Goal: Information Seeking & Learning: Learn about a topic

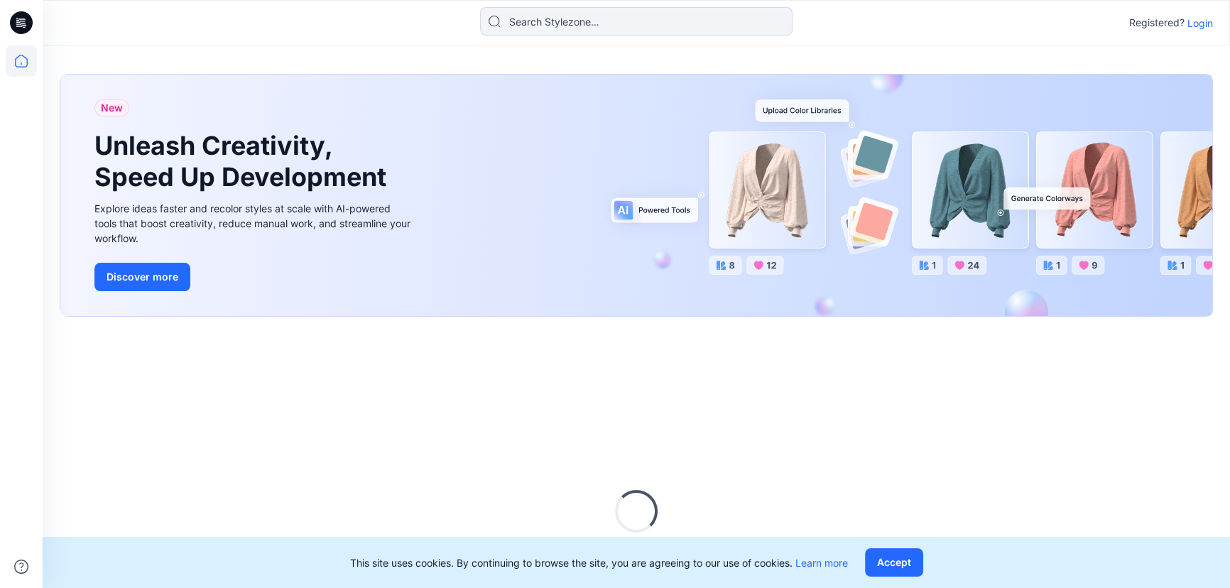
click at [1206, 26] on p "Login" at bounding box center [1200, 23] width 26 height 15
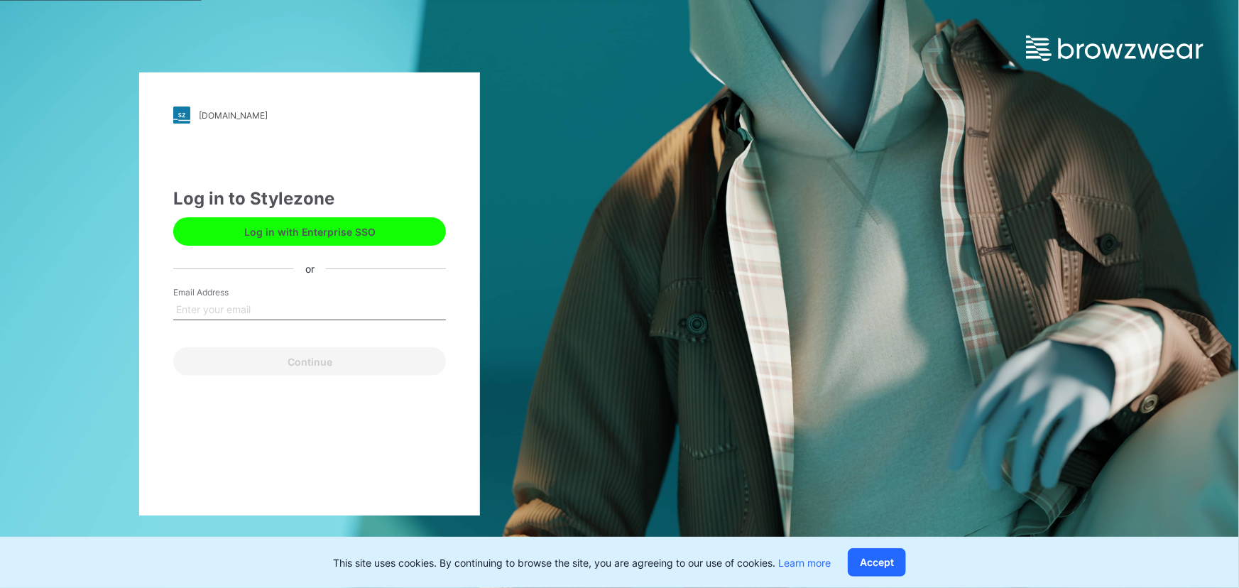
click at [227, 303] on input "Email Address" at bounding box center [309, 309] width 273 height 21
type input "[PERSON_NAME][EMAIL_ADDRESS][DOMAIN_NAME]"
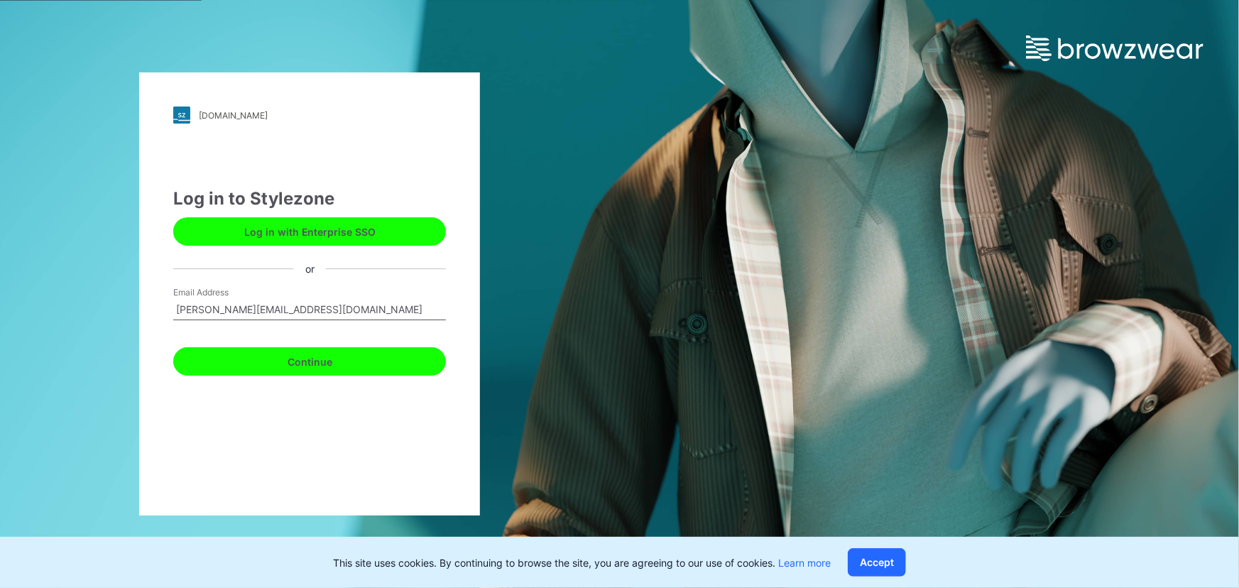
click at [297, 361] on button "Continue" at bounding box center [309, 361] width 273 height 28
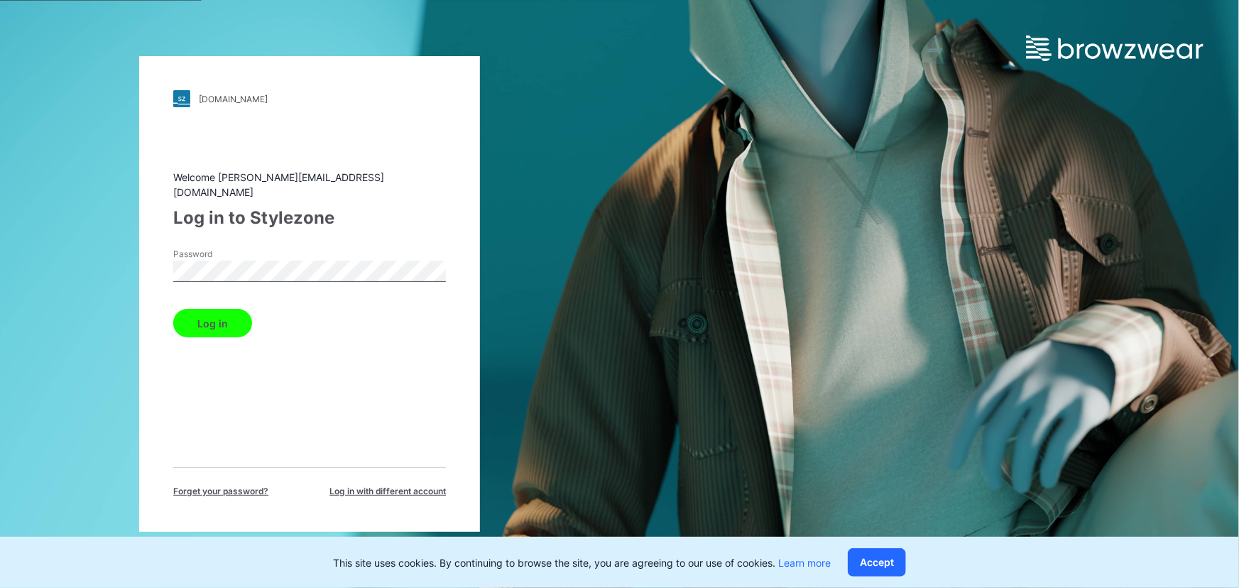
click at [222, 315] on button "Log in" at bounding box center [212, 323] width 79 height 28
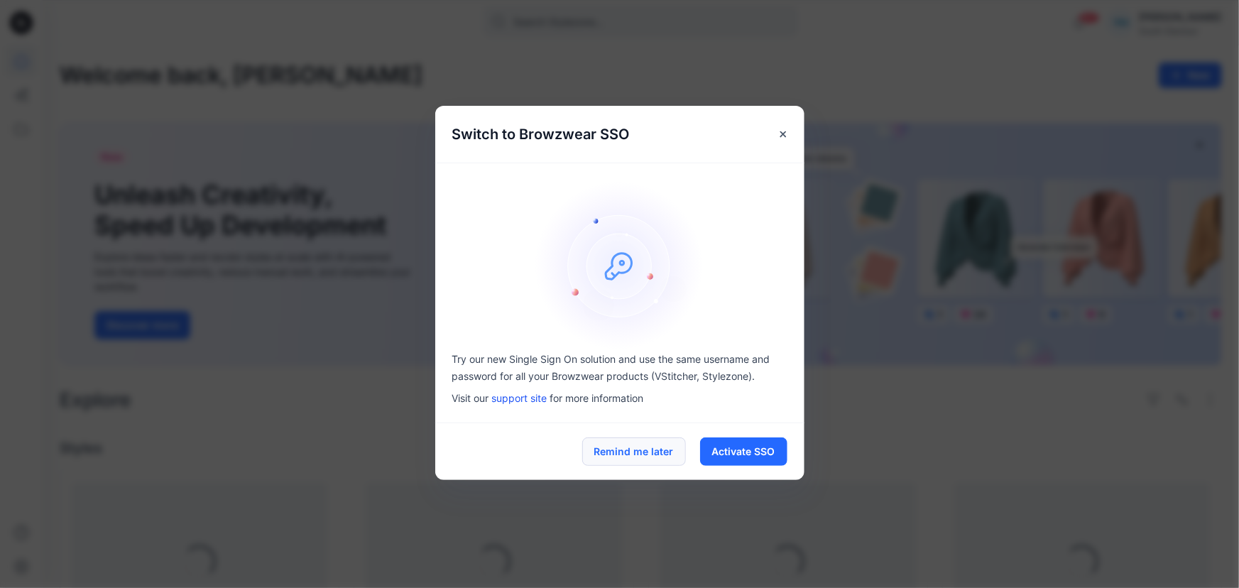
click at [658, 456] on button "Remind me later" at bounding box center [634, 451] width 104 height 28
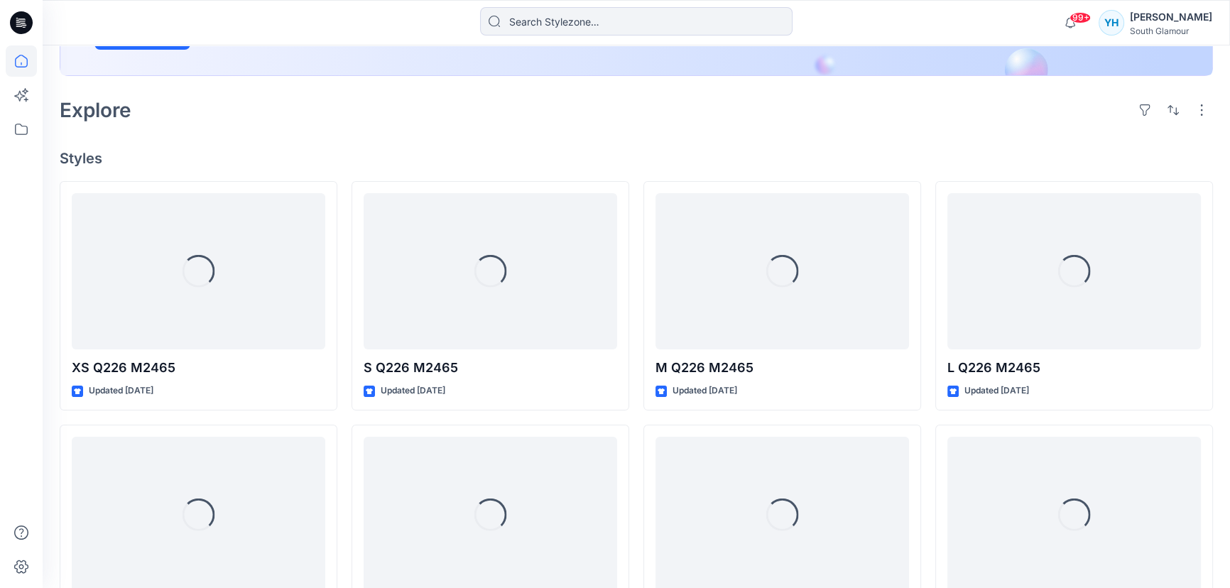
scroll to position [322, 0]
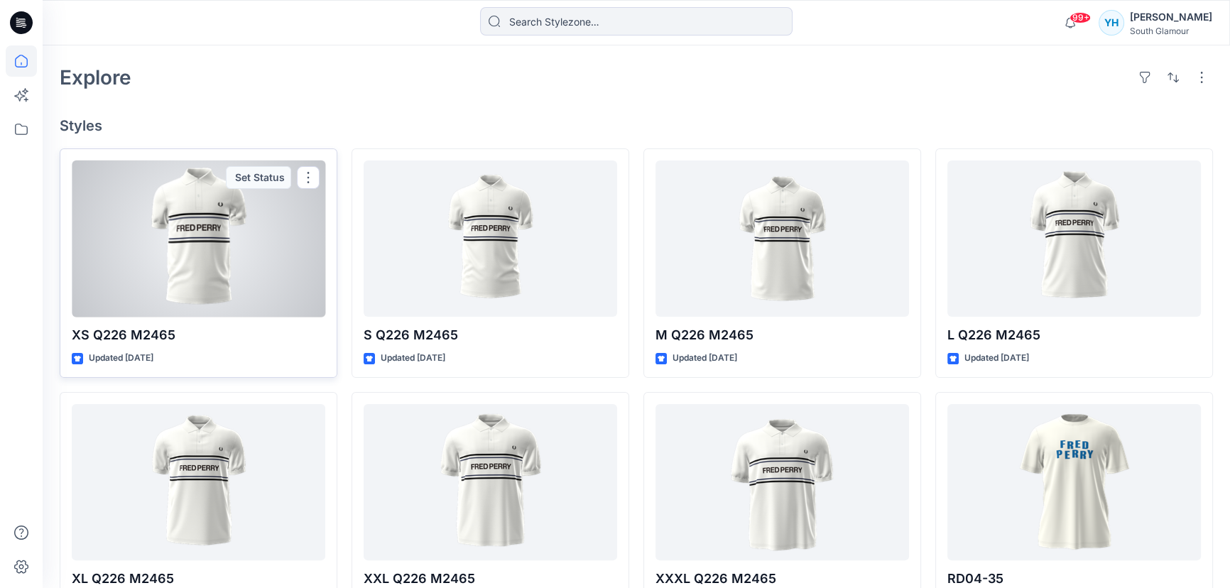
click at [209, 249] on div at bounding box center [199, 238] width 254 height 157
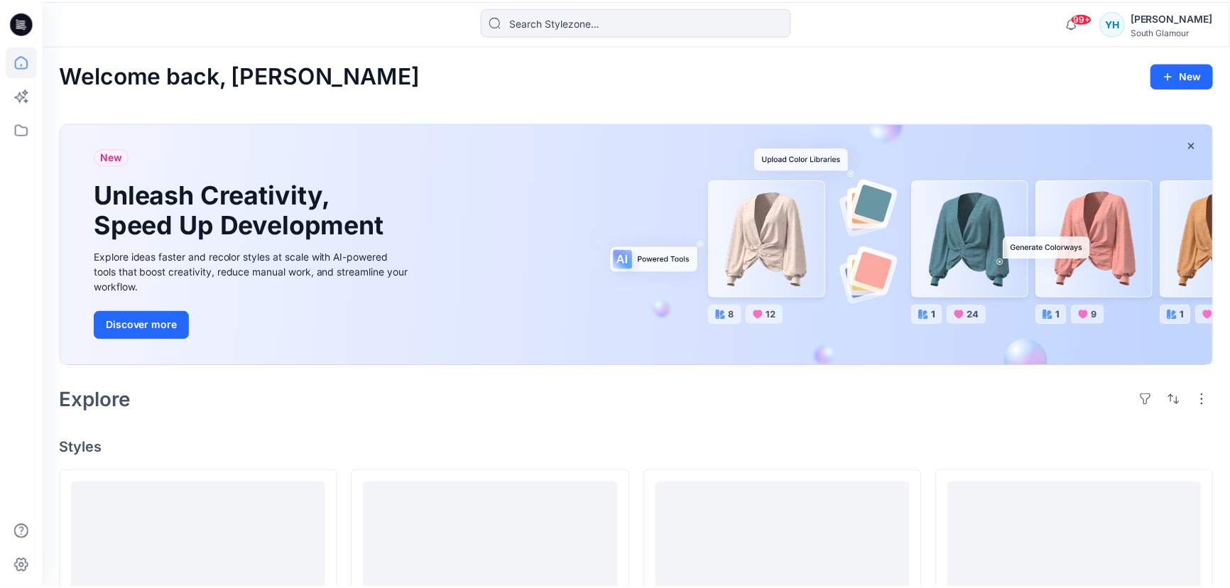
scroll to position [322, 0]
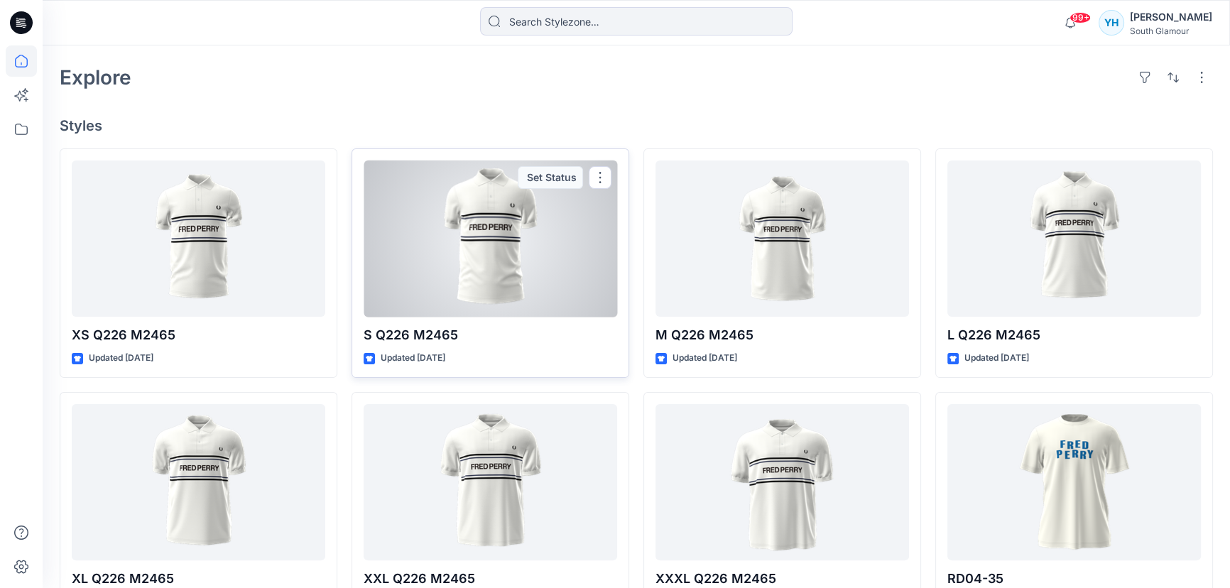
click at [513, 254] on div at bounding box center [491, 238] width 254 height 157
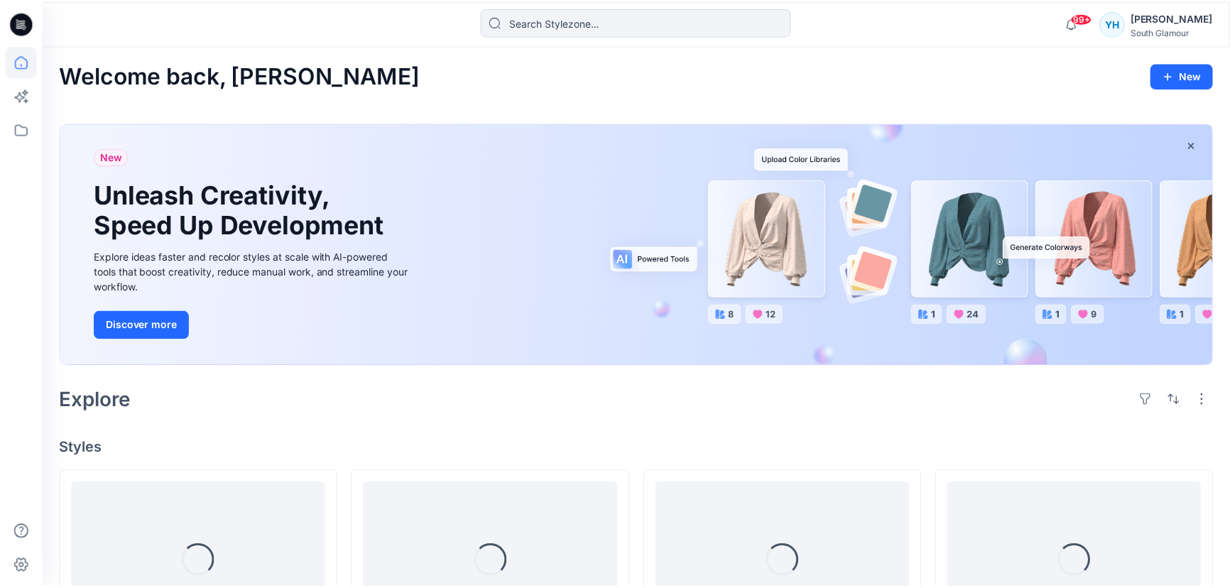
scroll to position [322, 0]
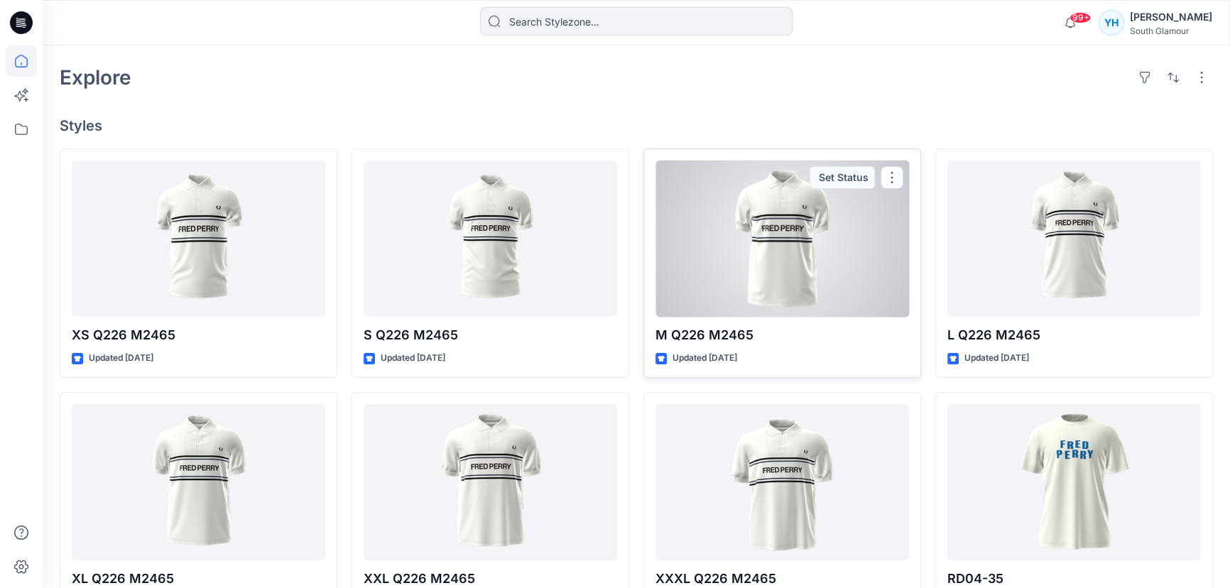
click at [792, 256] on div at bounding box center [782, 238] width 254 height 157
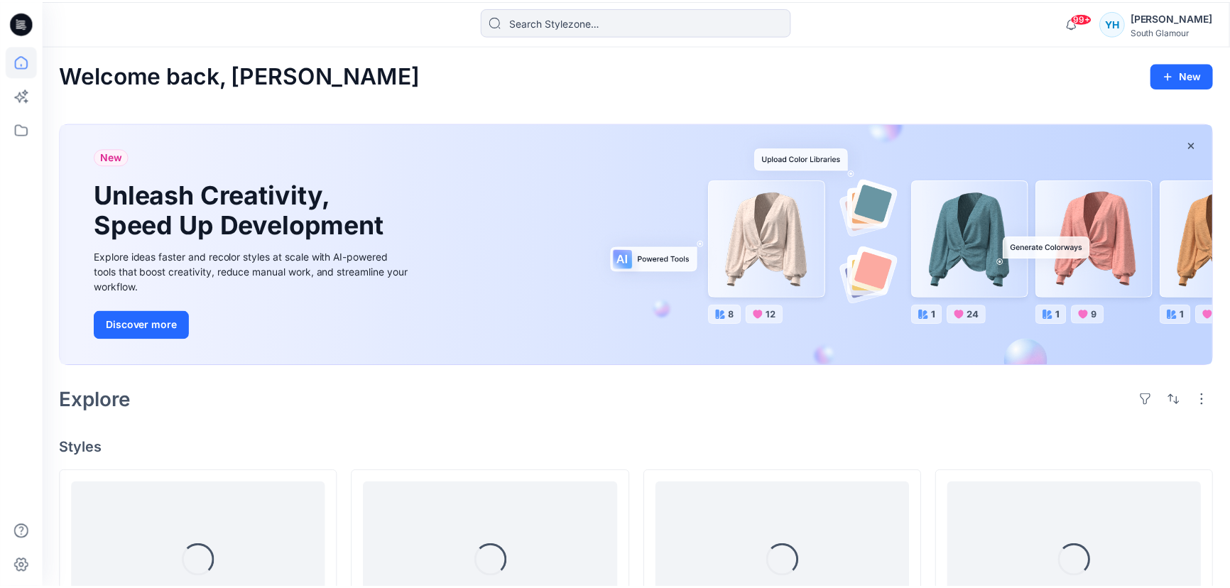
scroll to position [322, 0]
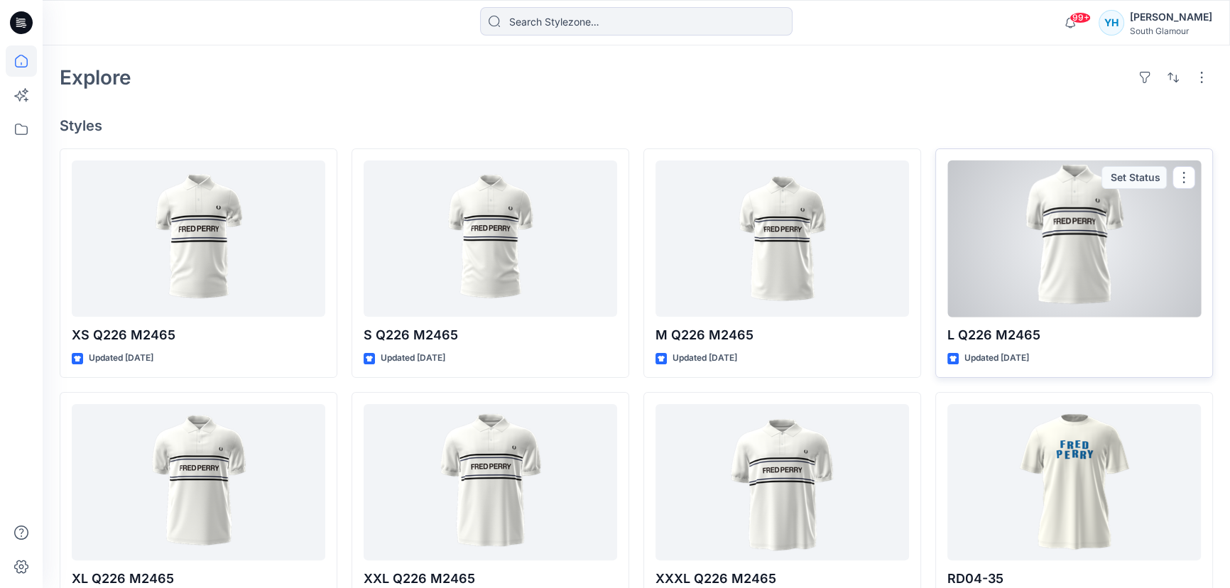
click at [1044, 254] on div at bounding box center [1074, 238] width 254 height 157
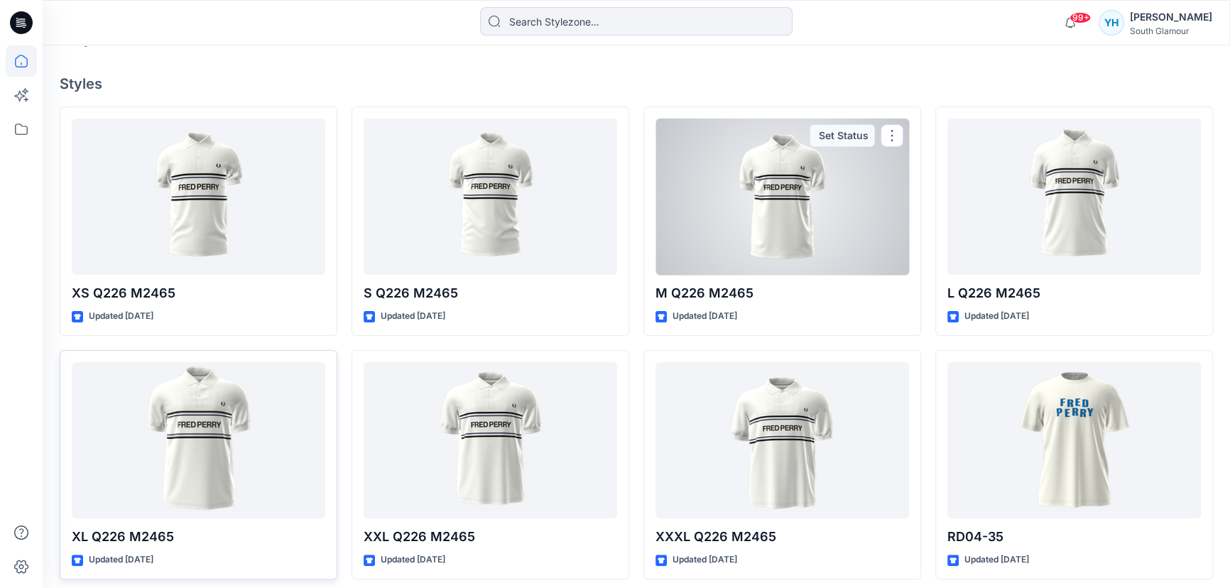
scroll to position [387, 0]
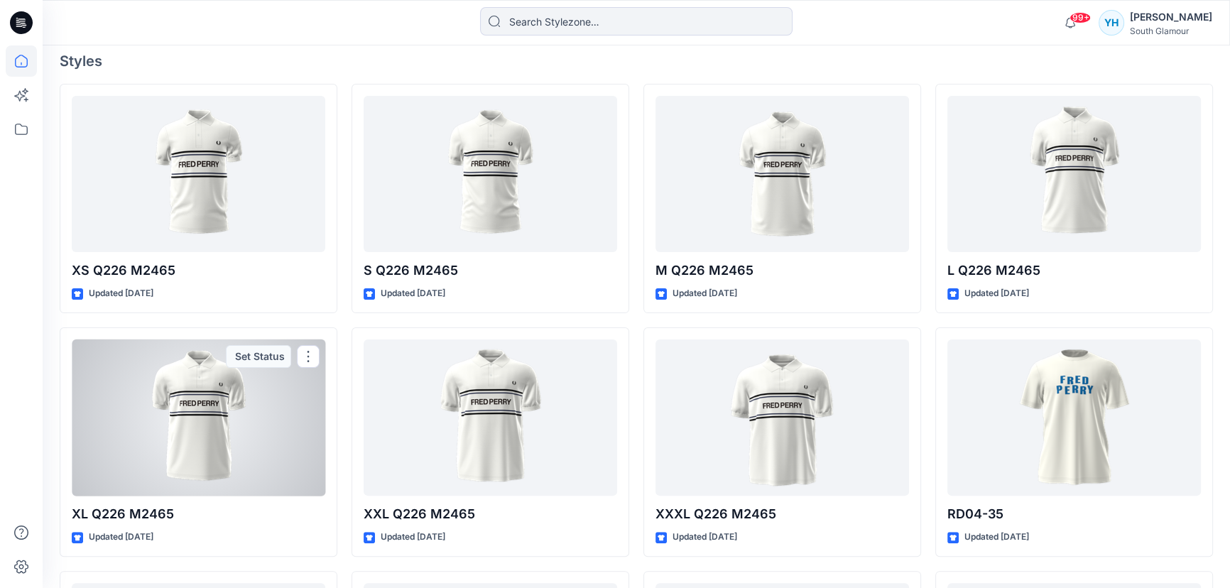
click at [177, 419] on div at bounding box center [199, 417] width 254 height 157
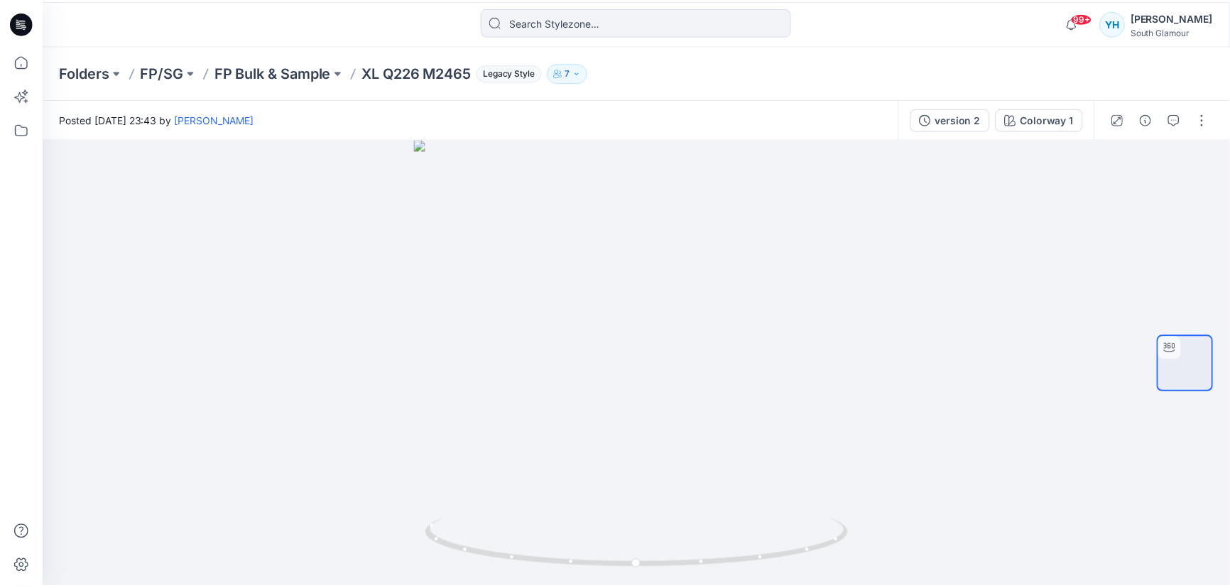
scroll to position [387, 0]
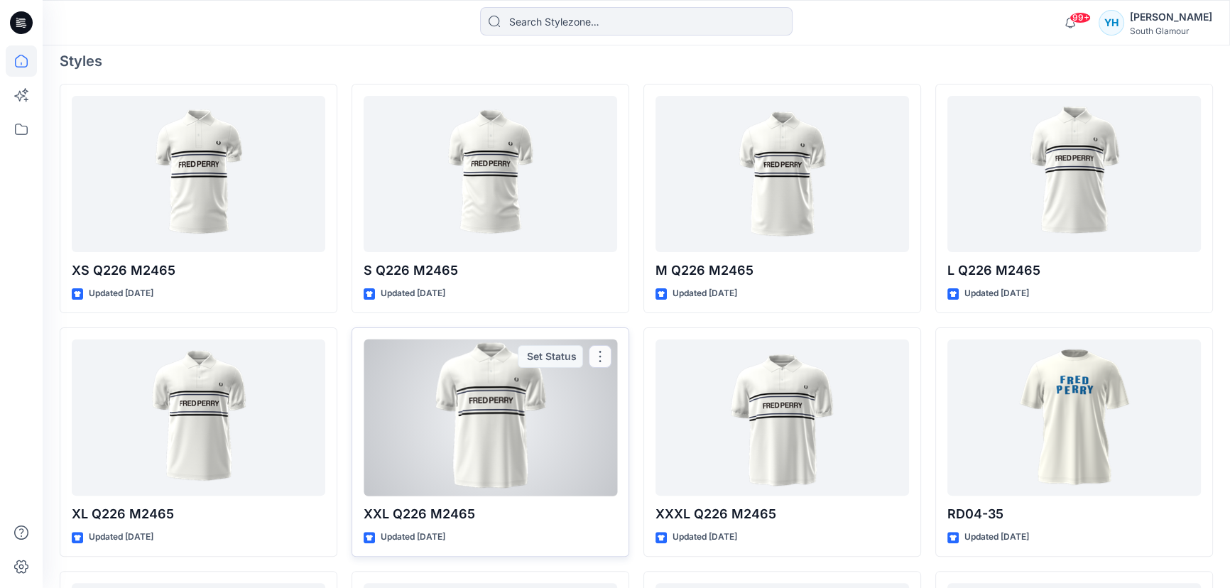
click at [503, 455] on div at bounding box center [491, 417] width 254 height 157
